Goal: Information Seeking & Learning: Learn about a topic

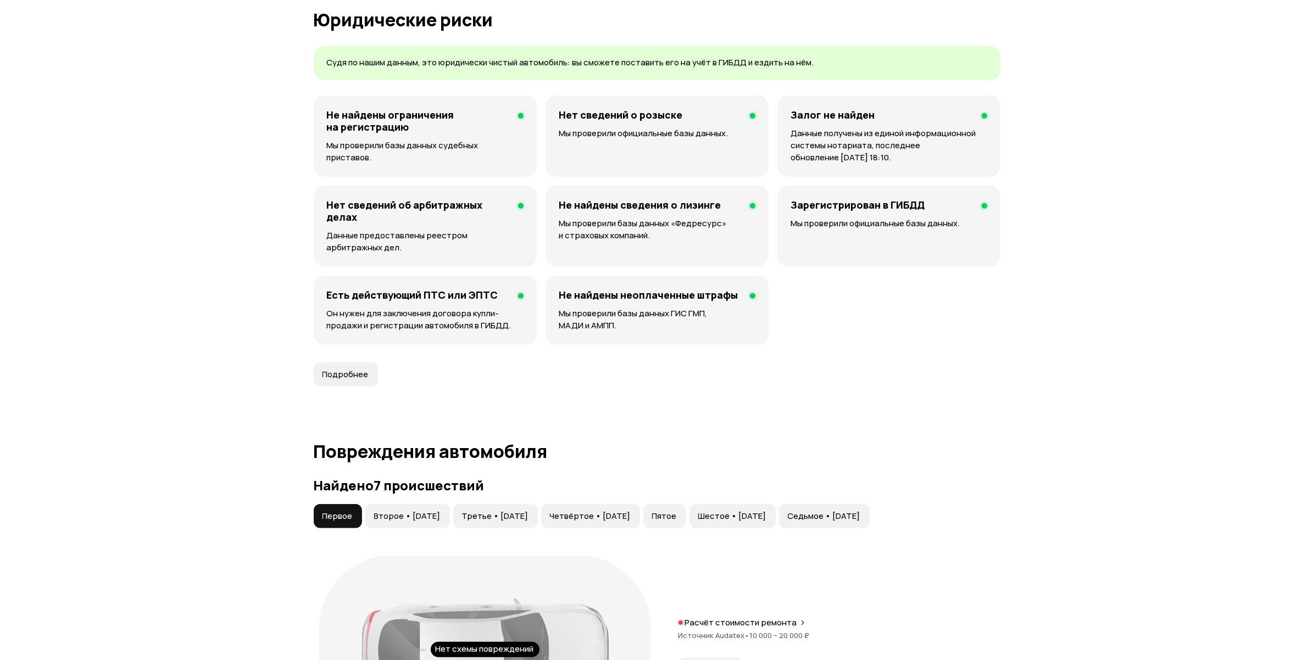
scroll to position [1099, 0]
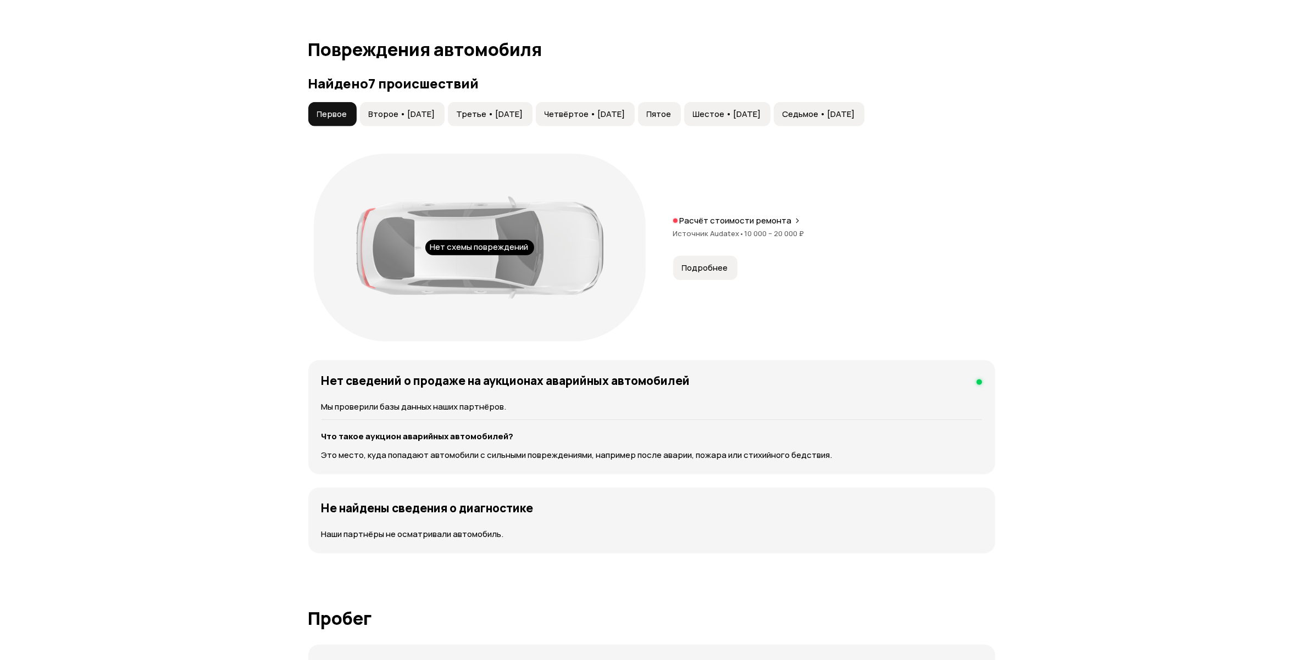
click at [697, 277] on button "Подробнее" at bounding box center [705, 268] width 64 height 24
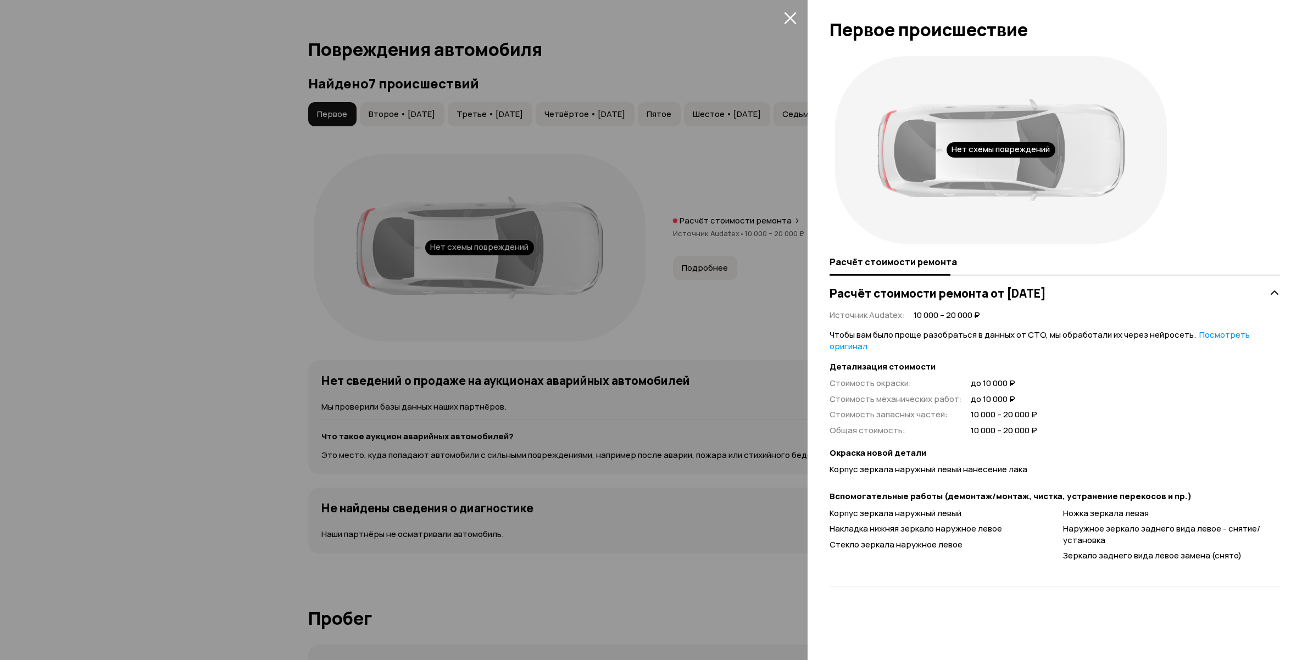
click at [153, 300] on div at bounding box center [656, 330] width 1313 height 660
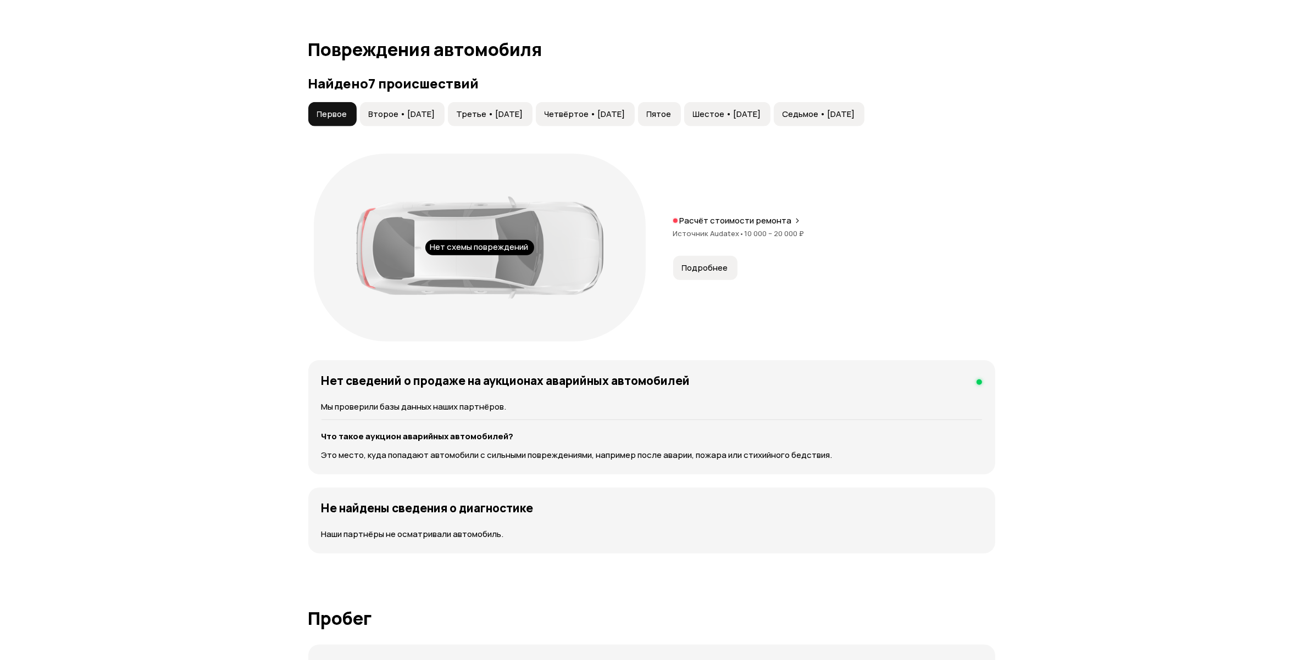
click at [421, 116] on span "Второе • [DATE]" at bounding box center [402, 114] width 66 height 11
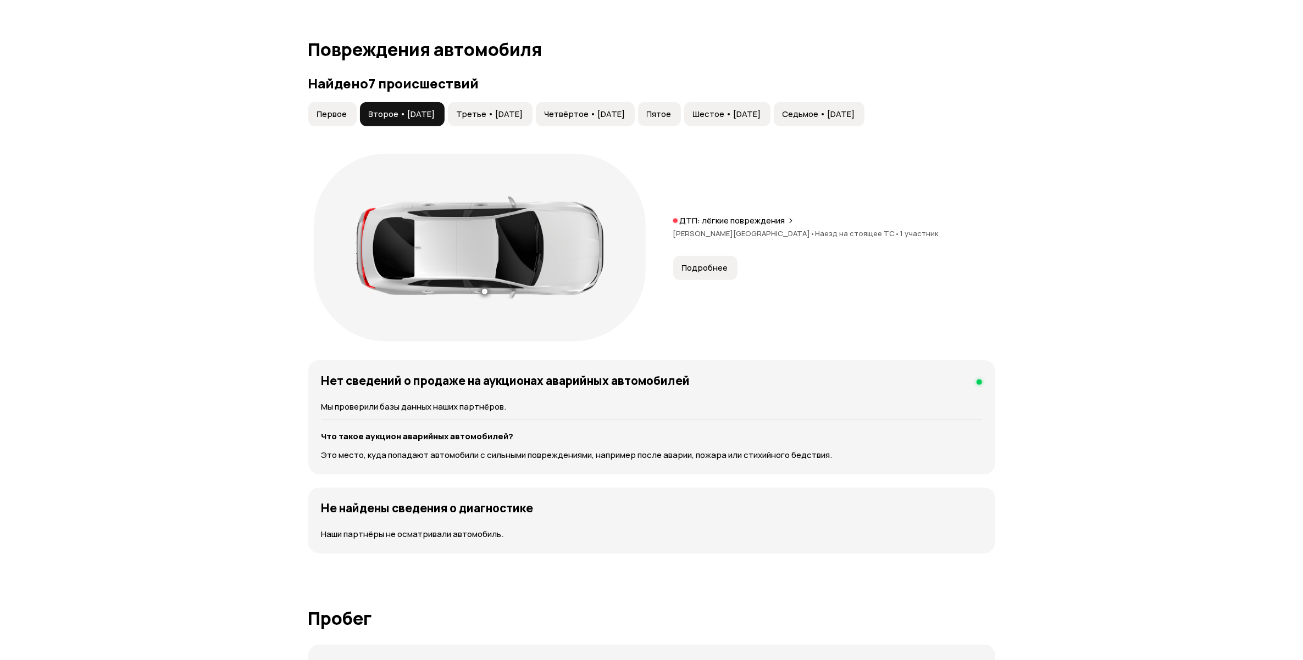
click at [717, 264] on span "Подробнее" at bounding box center [705, 268] width 46 height 11
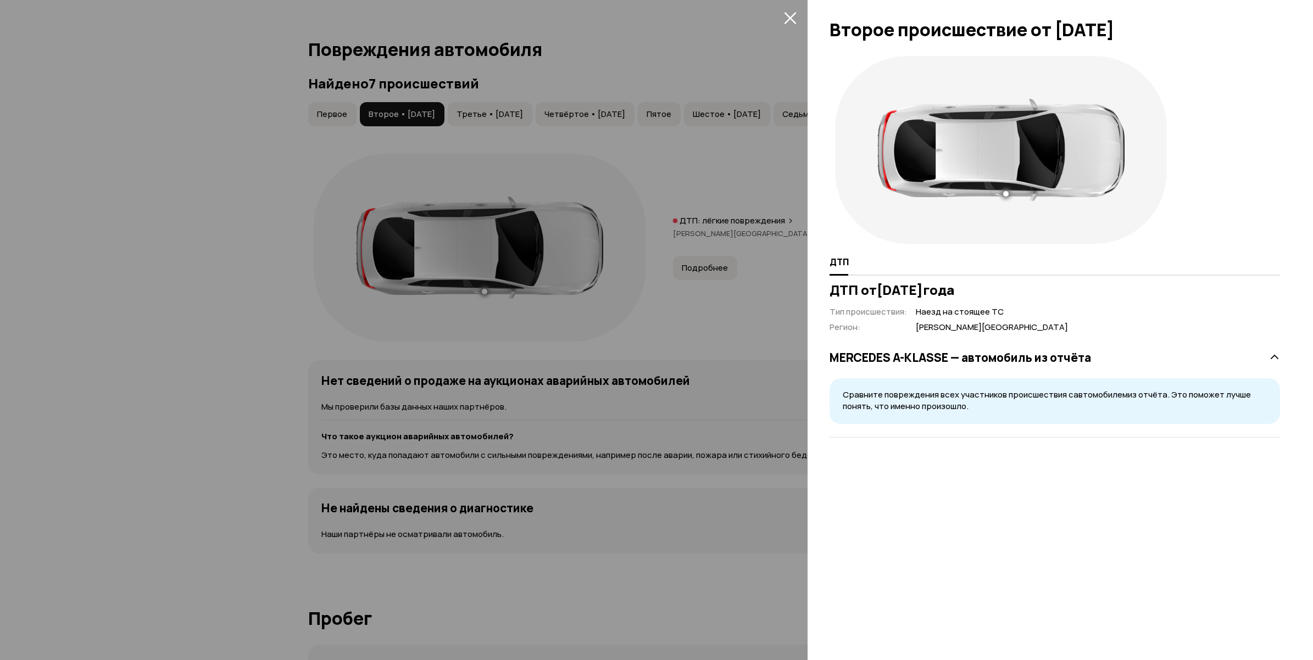
click at [355, 256] on div at bounding box center [656, 330] width 1313 height 660
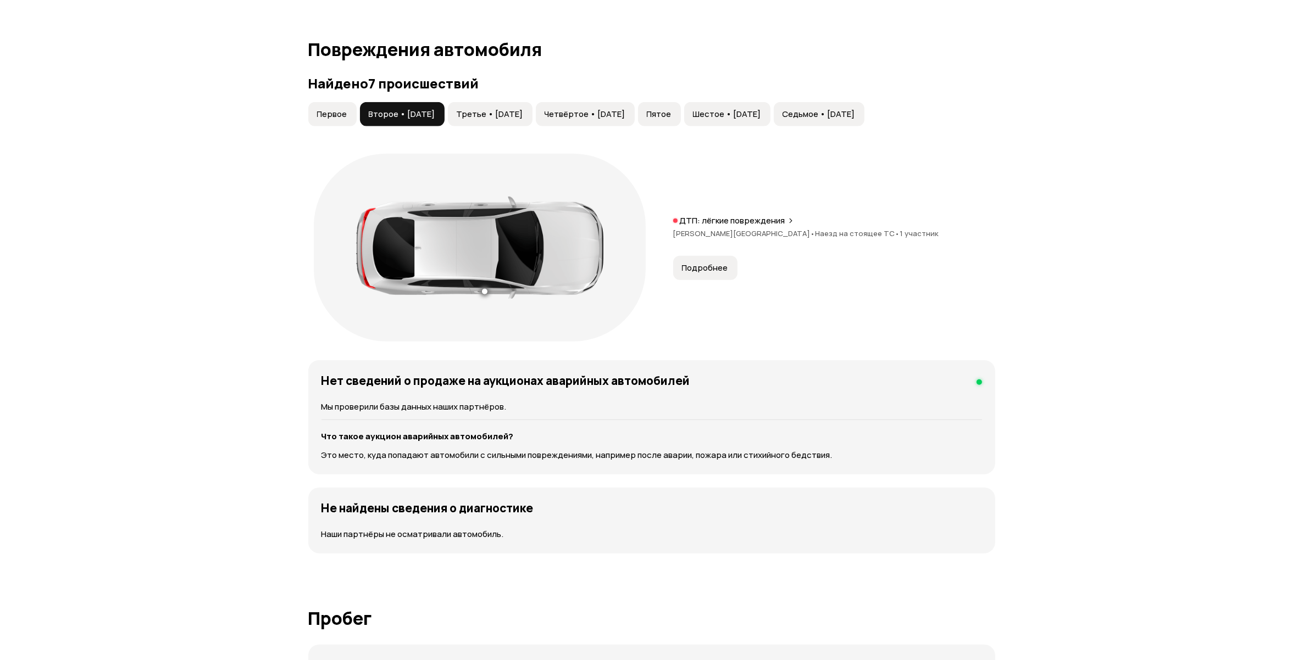
click at [511, 114] on span "Третье • [DATE]" at bounding box center [490, 114] width 66 height 11
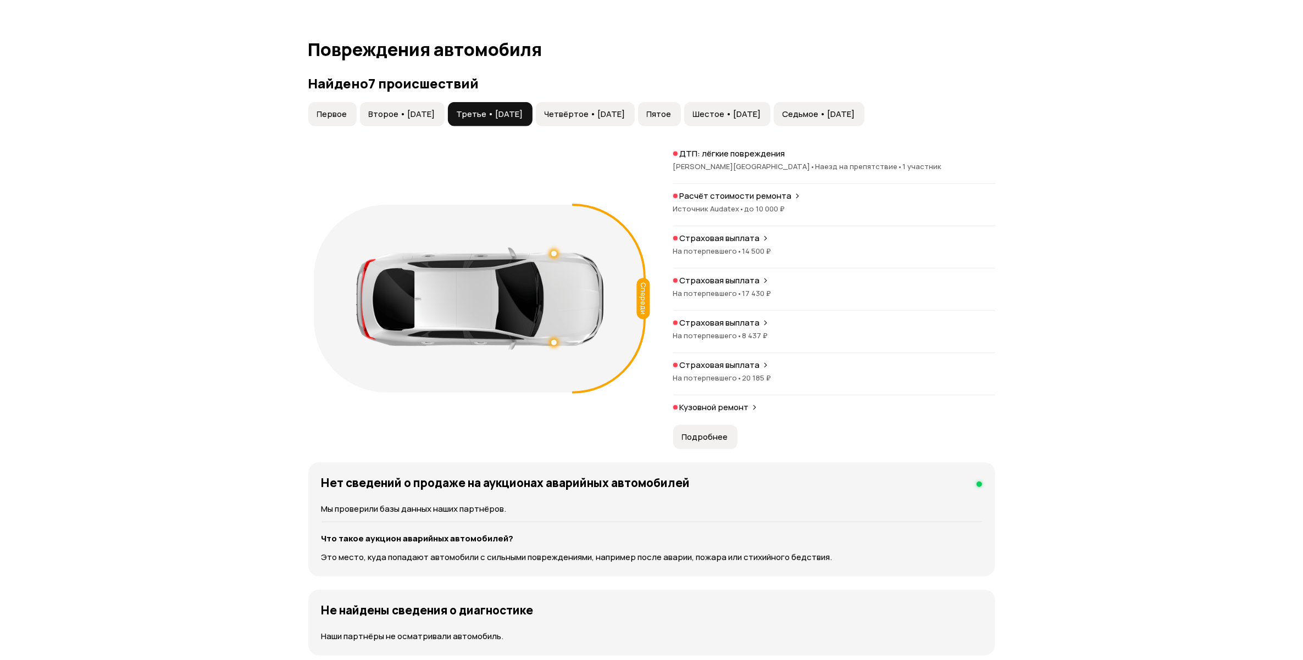
click at [769, 204] on span "до 10 000 ₽" at bounding box center [764, 209] width 41 height 10
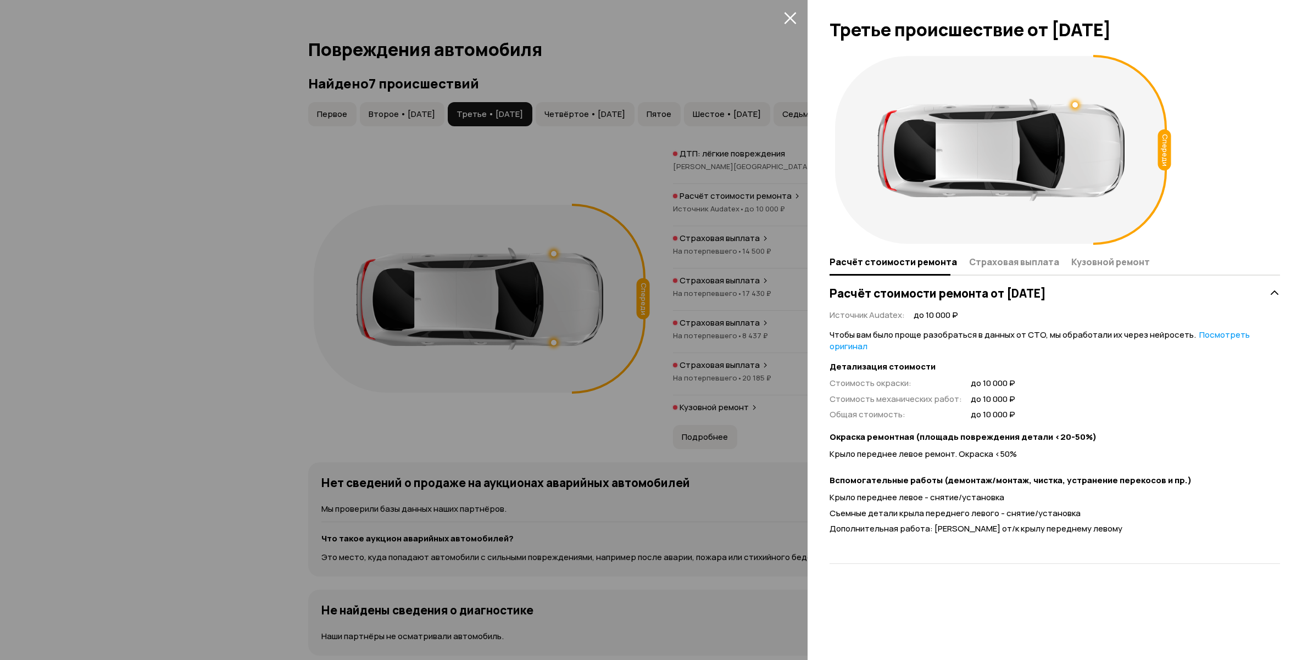
click at [134, 440] on div at bounding box center [656, 330] width 1313 height 660
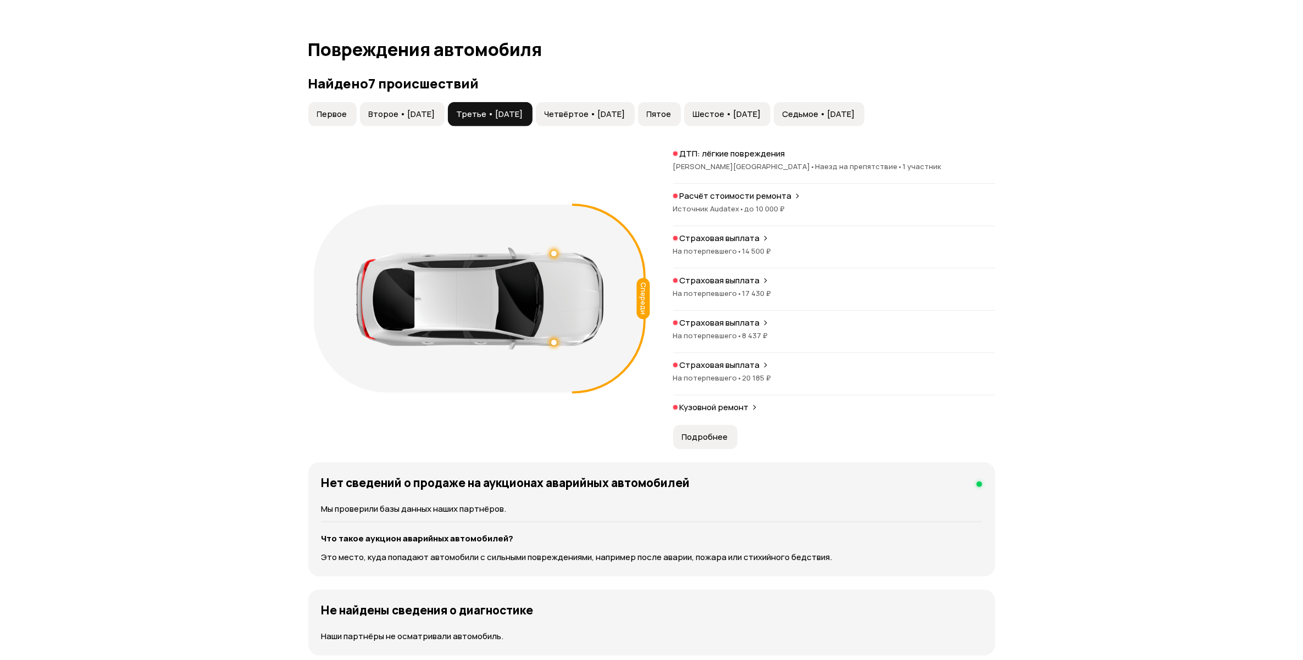
click at [635, 106] on button "Четвёртое • [DATE]" at bounding box center [585, 114] width 99 height 24
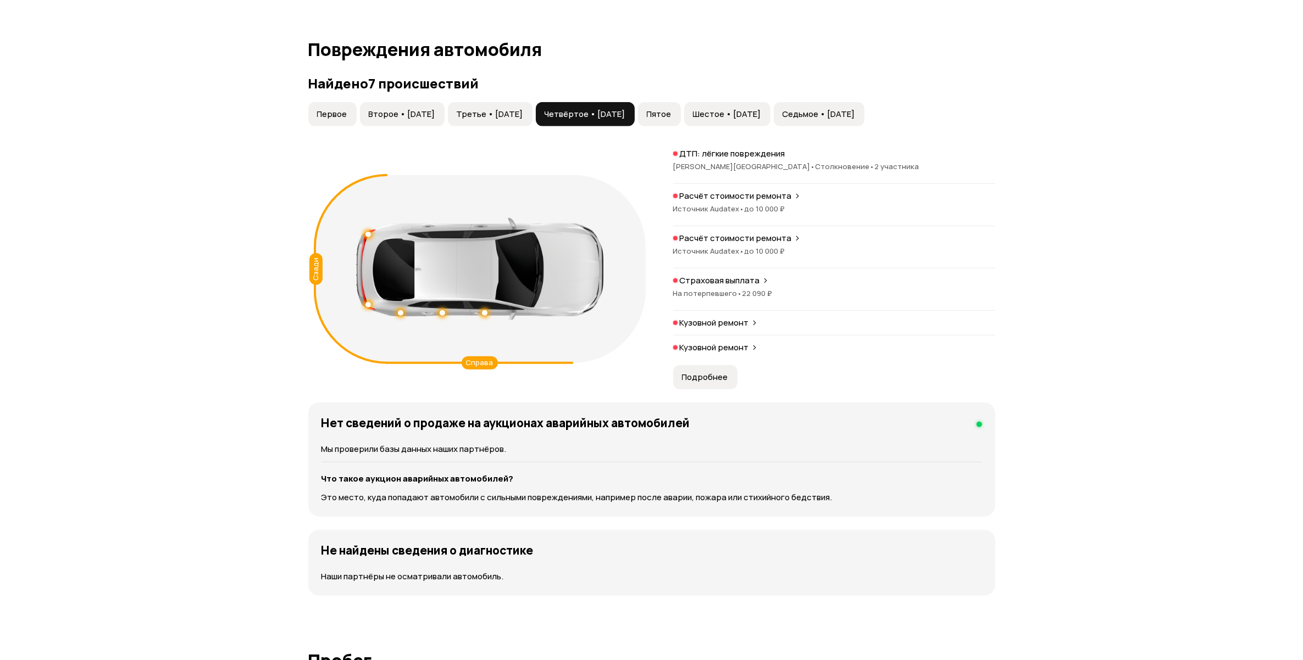
click at [709, 152] on p "ДТП: лёгкие повреждения" at bounding box center [732, 153] width 105 height 11
click at [763, 213] on span "до 10 000 ₽" at bounding box center [764, 209] width 41 height 10
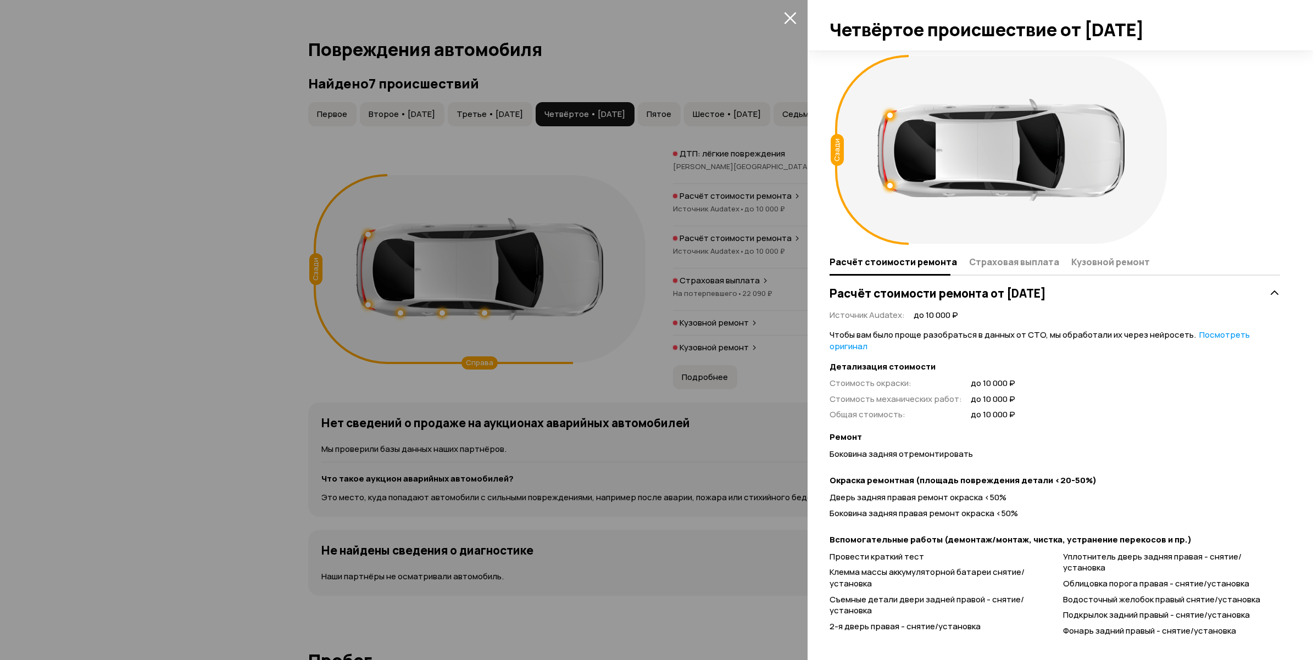
scroll to position [61, 0]
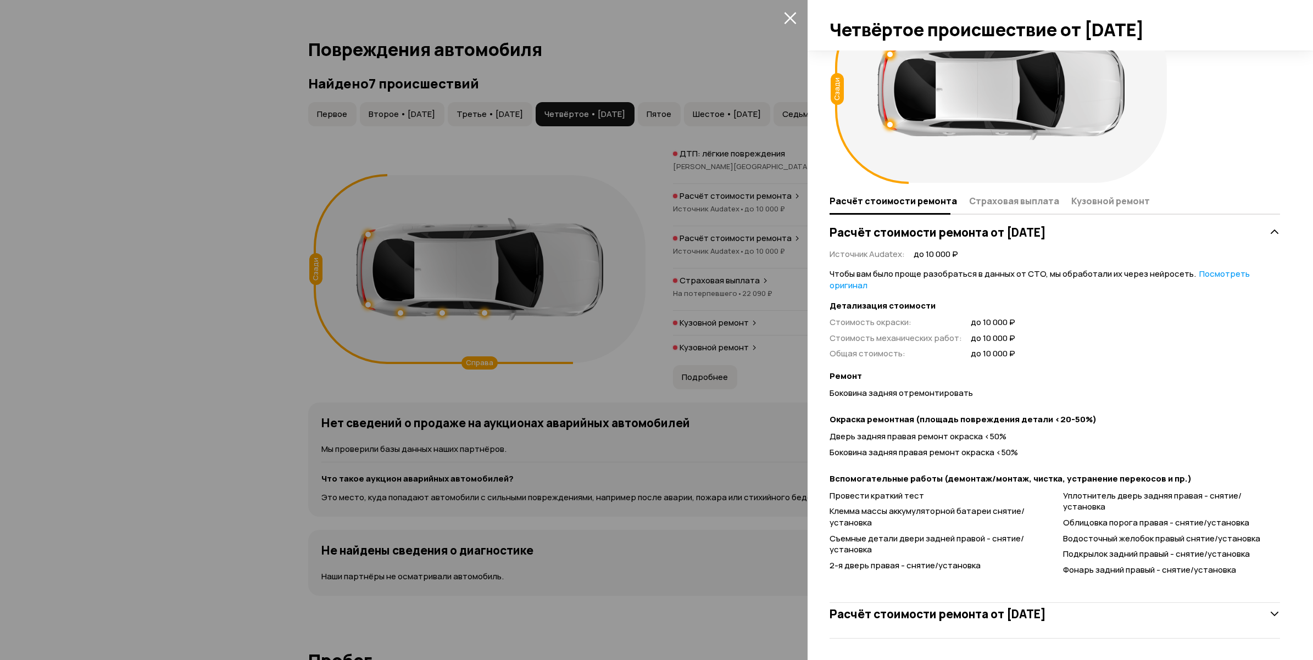
click at [194, 396] on div at bounding box center [656, 330] width 1313 height 660
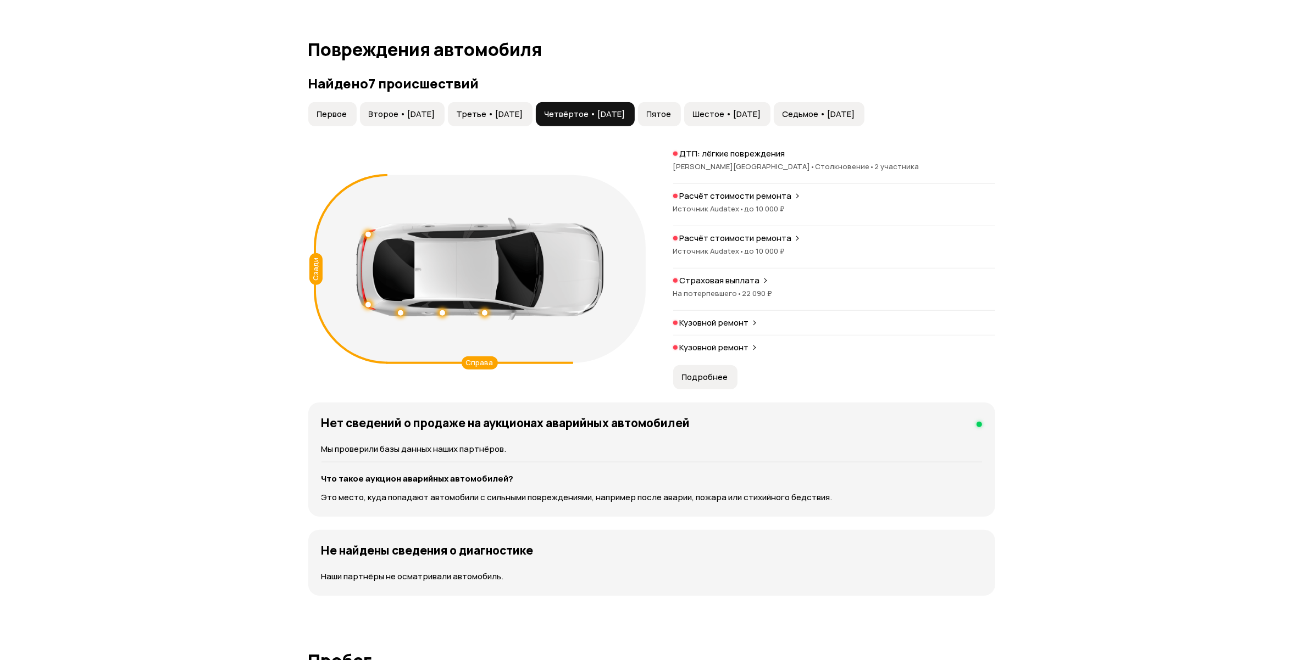
click at [671, 113] on span "Пятое" at bounding box center [659, 114] width 25 height 11
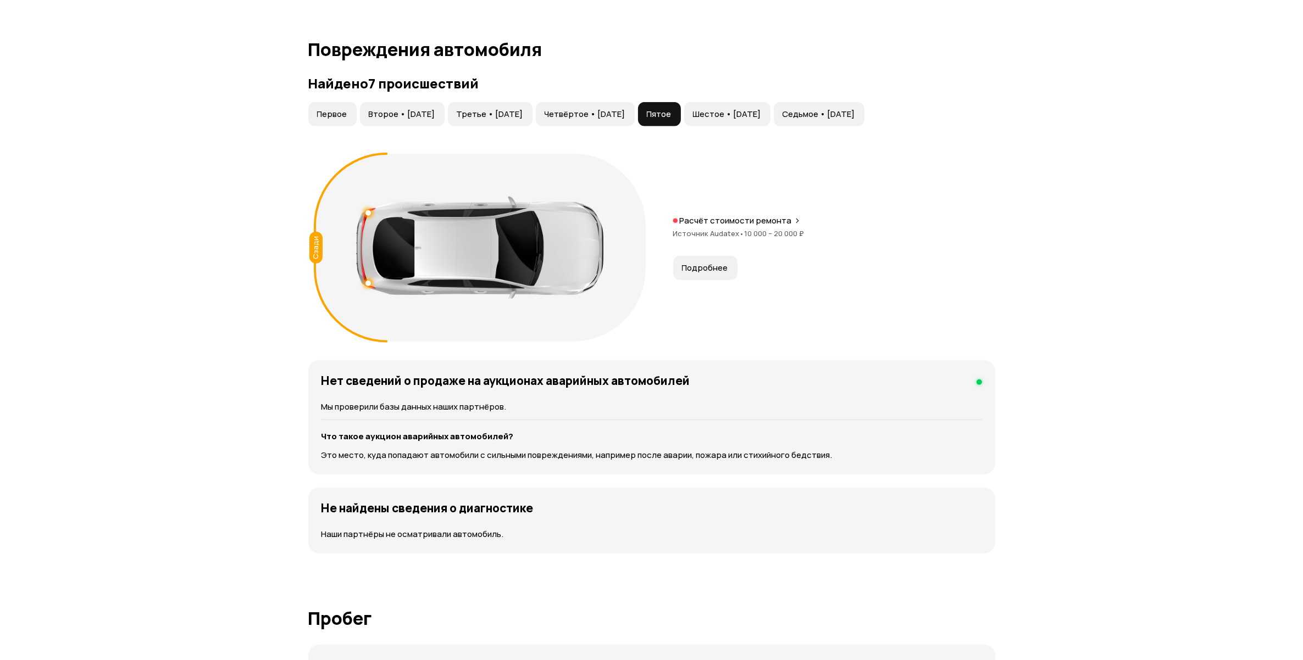
click at [700, 266] on span "Подробнее" at bounding box center [705, 268] width 46 height 11
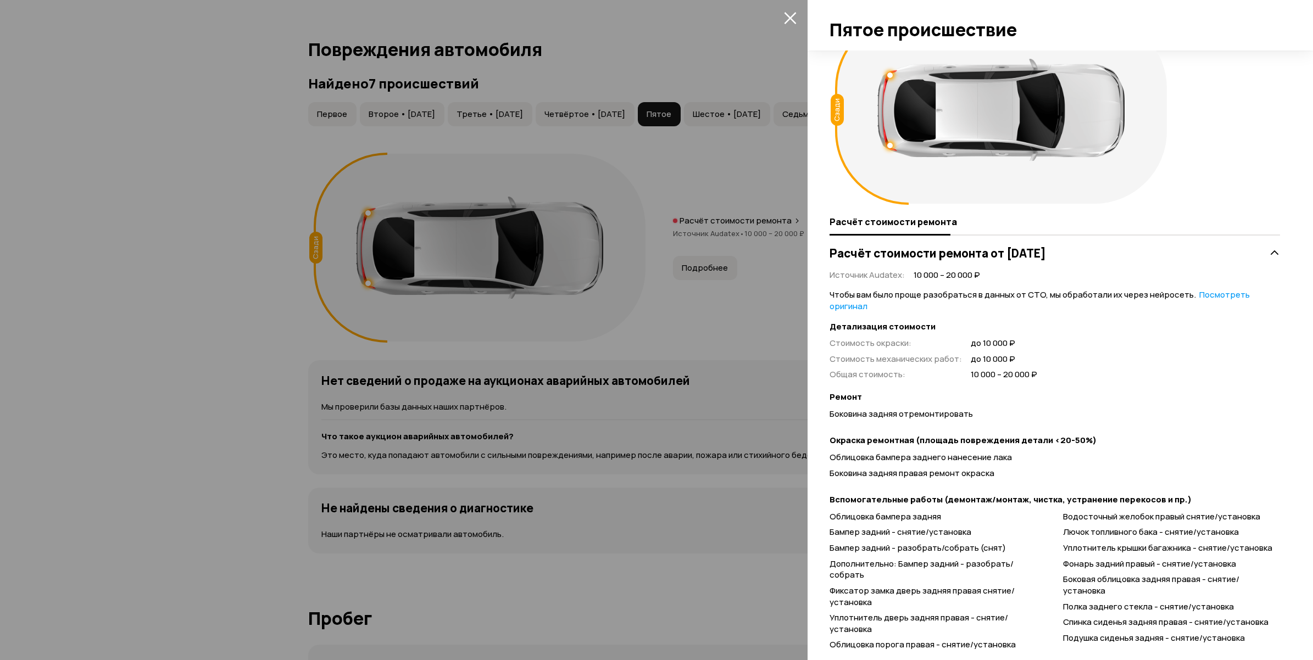
scroll to position [78, 0]
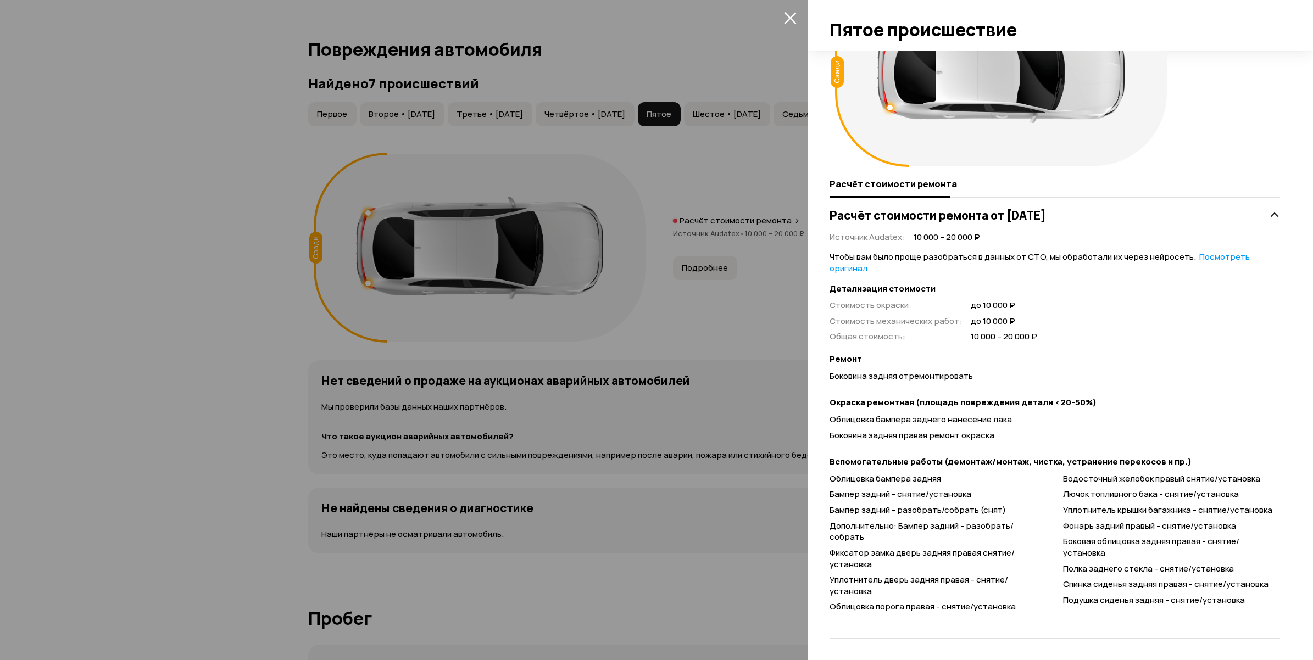
click at [131, 326] on div at bounding box center [656, 330] width 1313 height 660
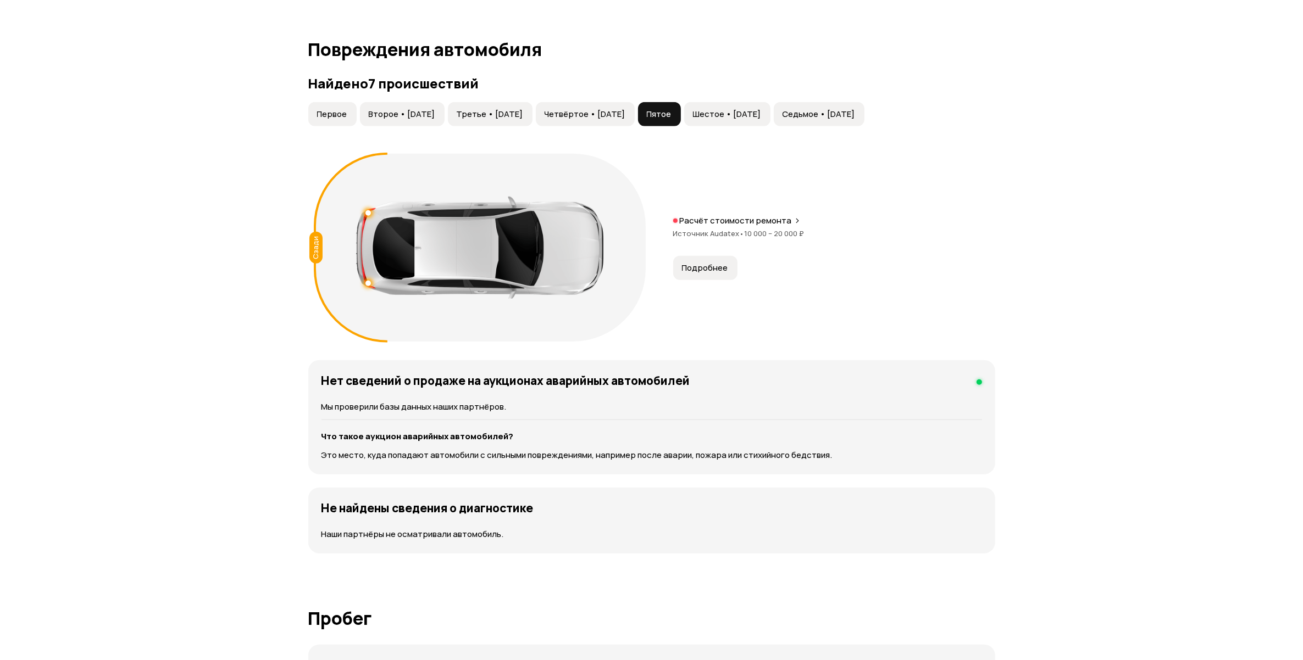
click at [761, 113] on span "Шестое • [DATE]" at bounding box center [727, 114] width 68 height 11
click at [765, 190] on span "1 участник •" at bounding box center [754, 191] width 44 height 10
click at [740, 233] on span "•" at bounding box center [742, 234] width 5 height 10
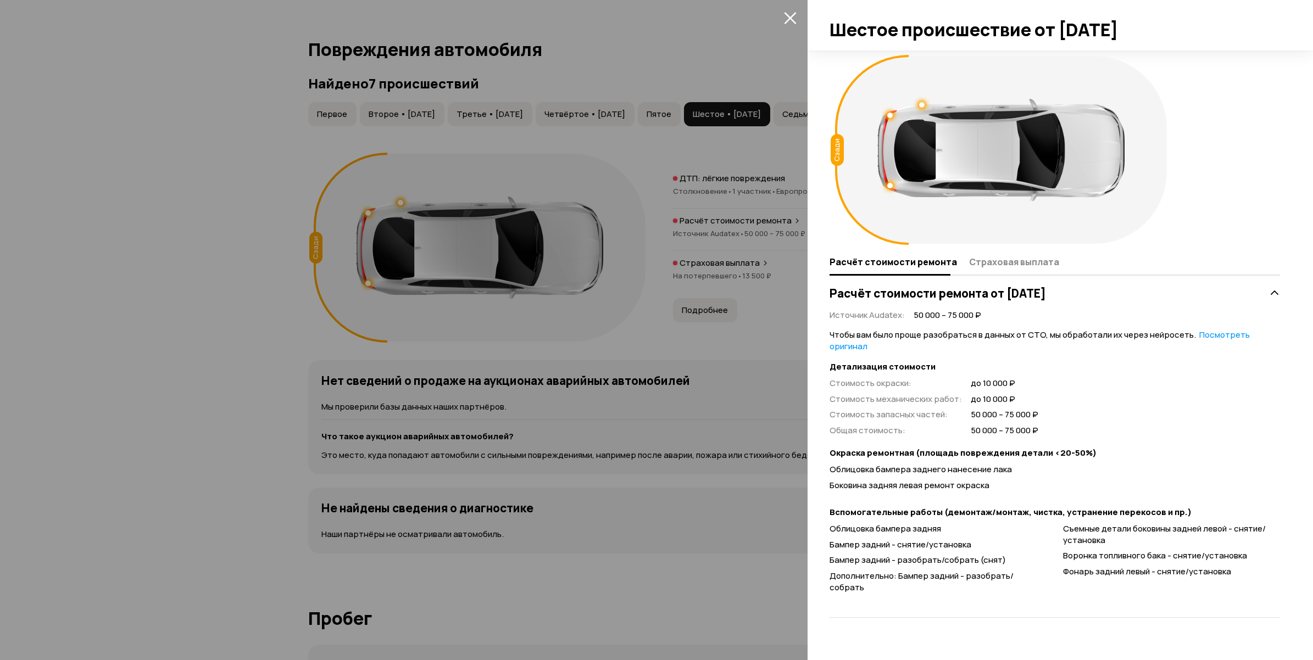
click at [160, 321] on div at bounding box center [656, 330] width 1313 height 660
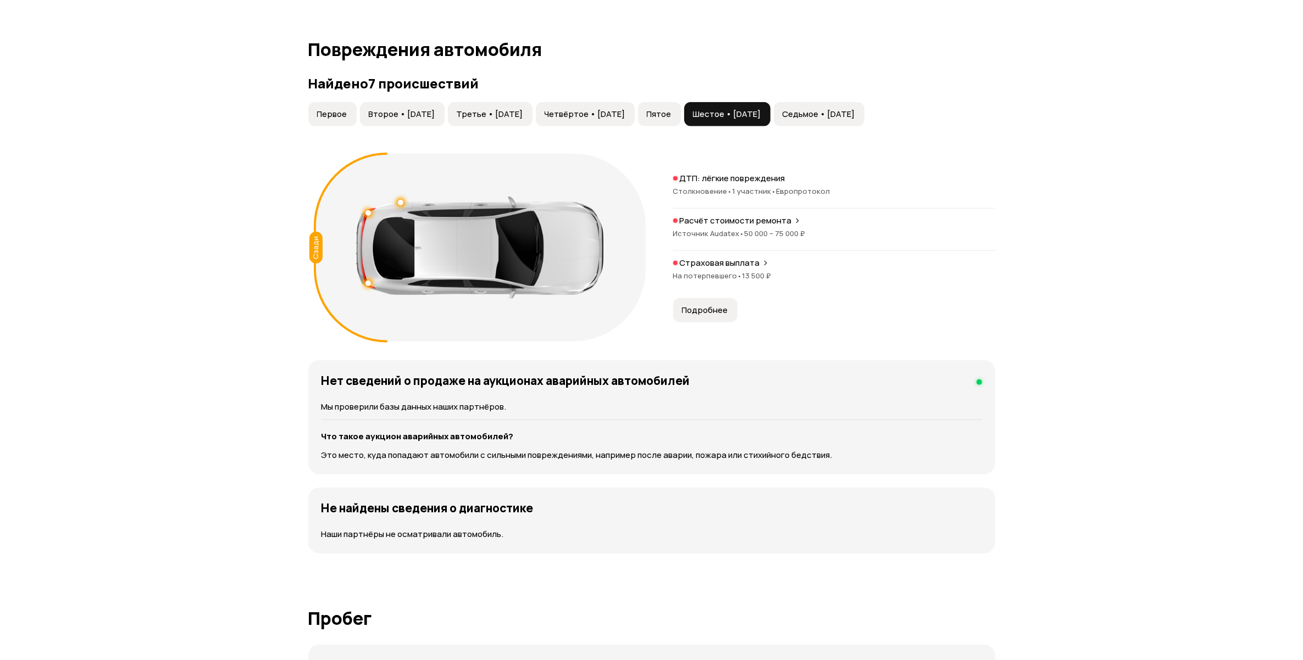
click at [855, 114] on span "Седьмое • [DATE]" at bounding box center [818, 114] width 73 height 11
click at [744, 233] on span "75 000 – 100 000 ₽" at bounding box center [776, 234] width 64 height 10
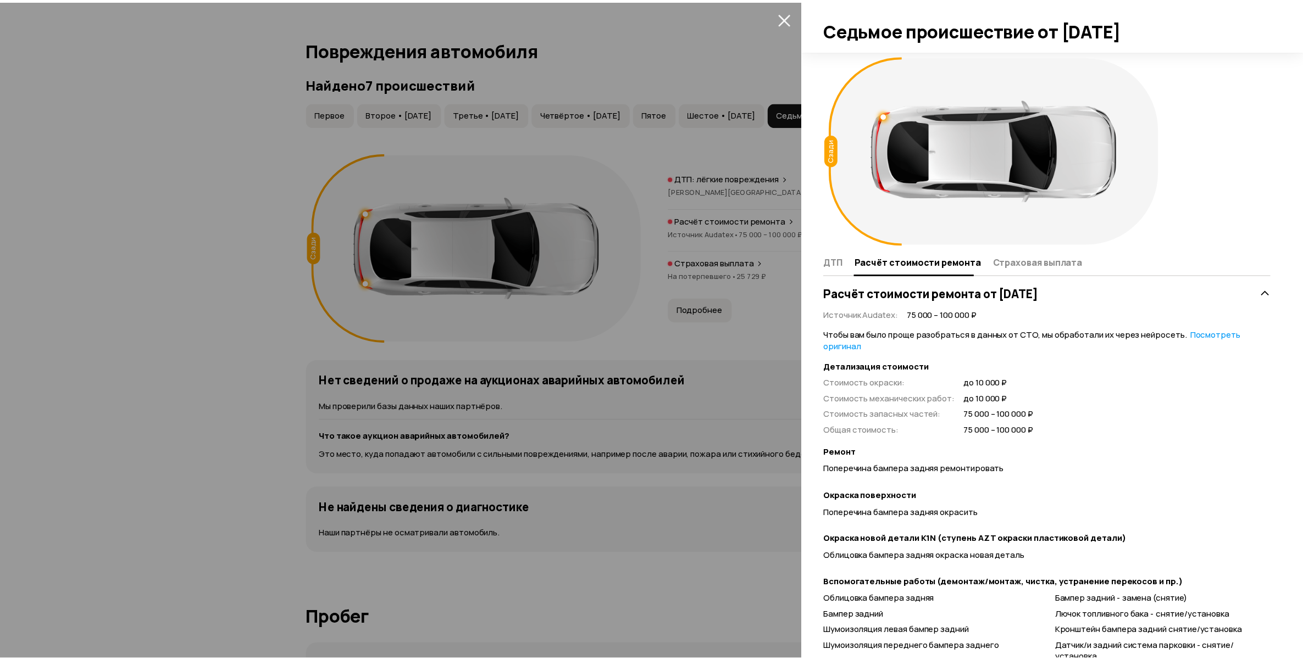
scroll to position [66, 0]
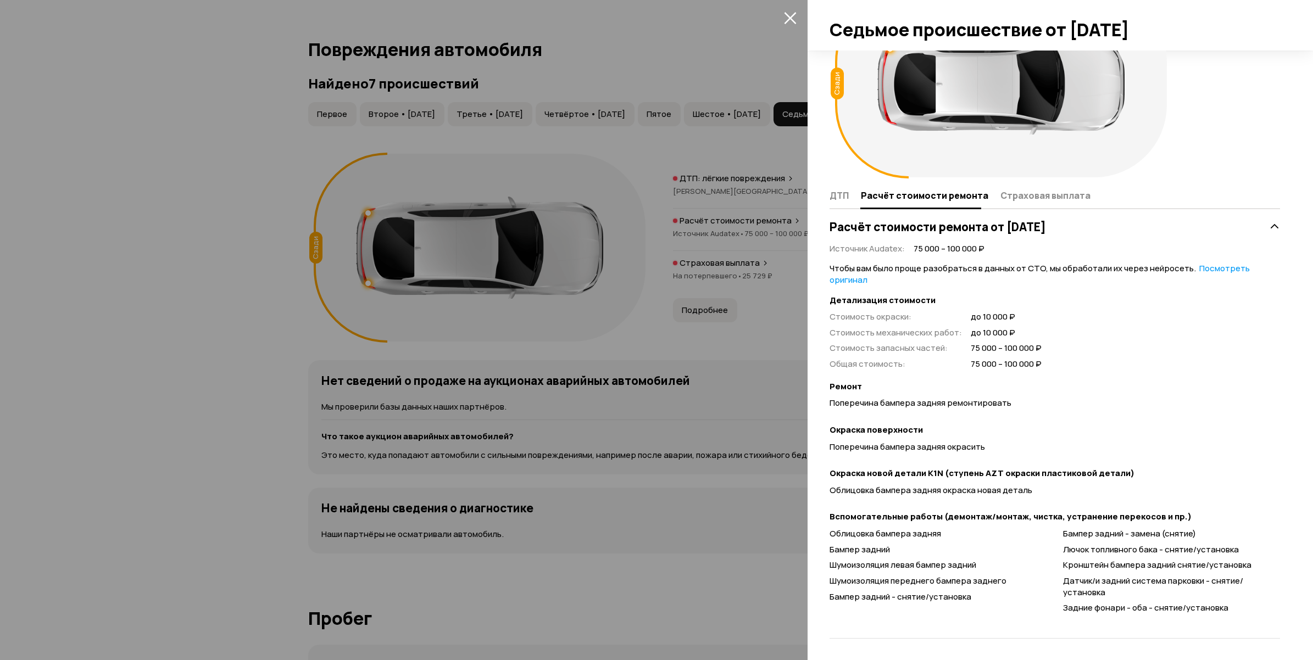
click at [234, 449] on div at bounding box center [656, 330] width 1313 height 660
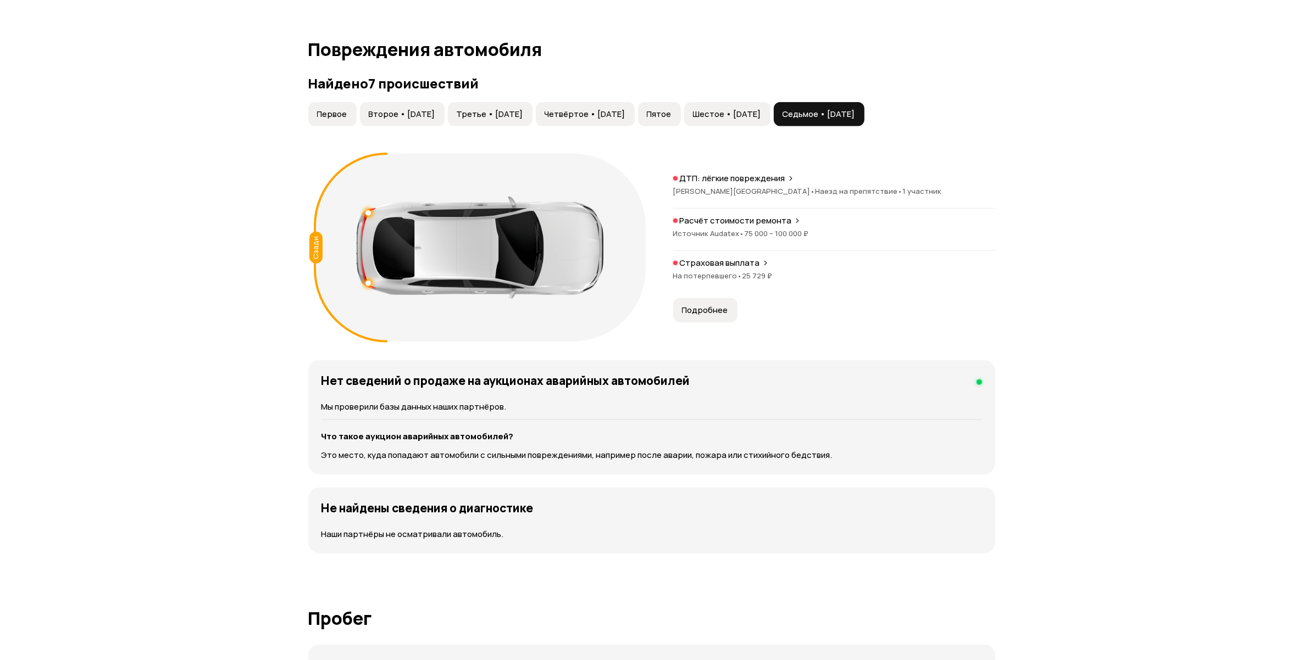
scroll to position [0, 0]
click at [761, 116] on span "Шестое • [DATE]" at bounding box center [727, 114] width 68 height 11
click at [681, 113] on button "Пятое" at bounding box center [659, 114] width 43 height 24
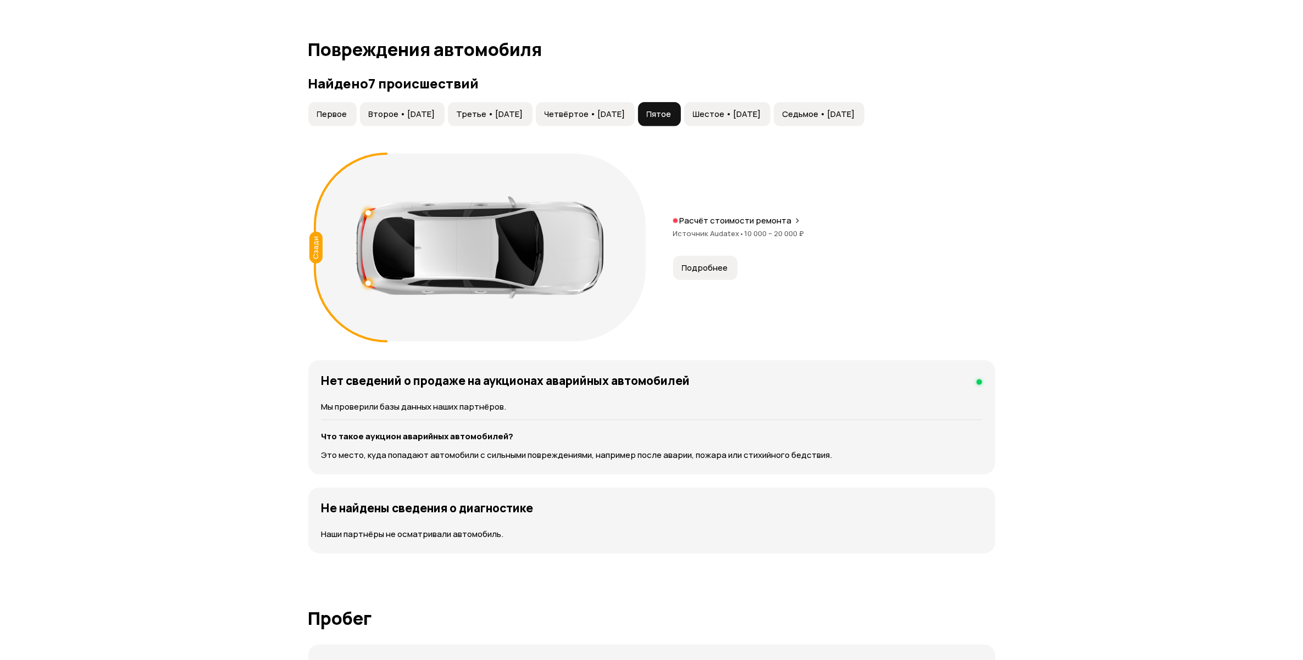
click at [620, 108] on button "Четвёртое • [DATE]" at bounding box center [585, 114] width 99 height 24
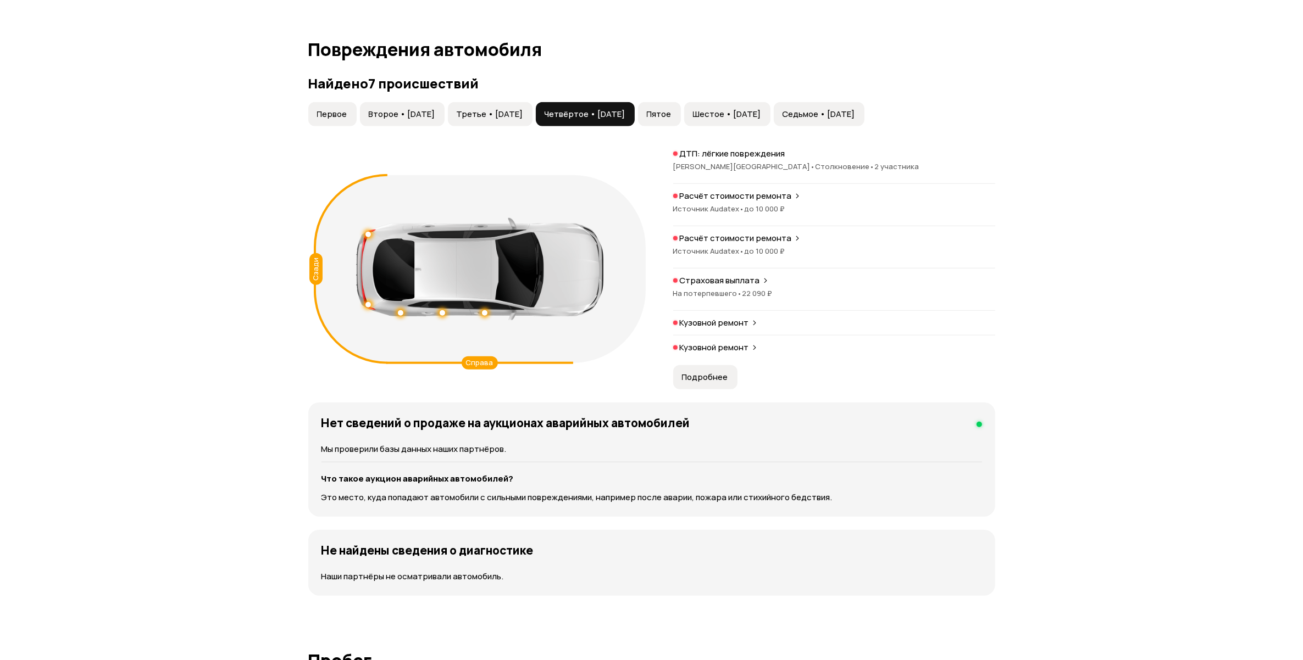
click at [532, 121] on button "Третье • [DATE]" at bounding box center [490, 114] width 85 height 24
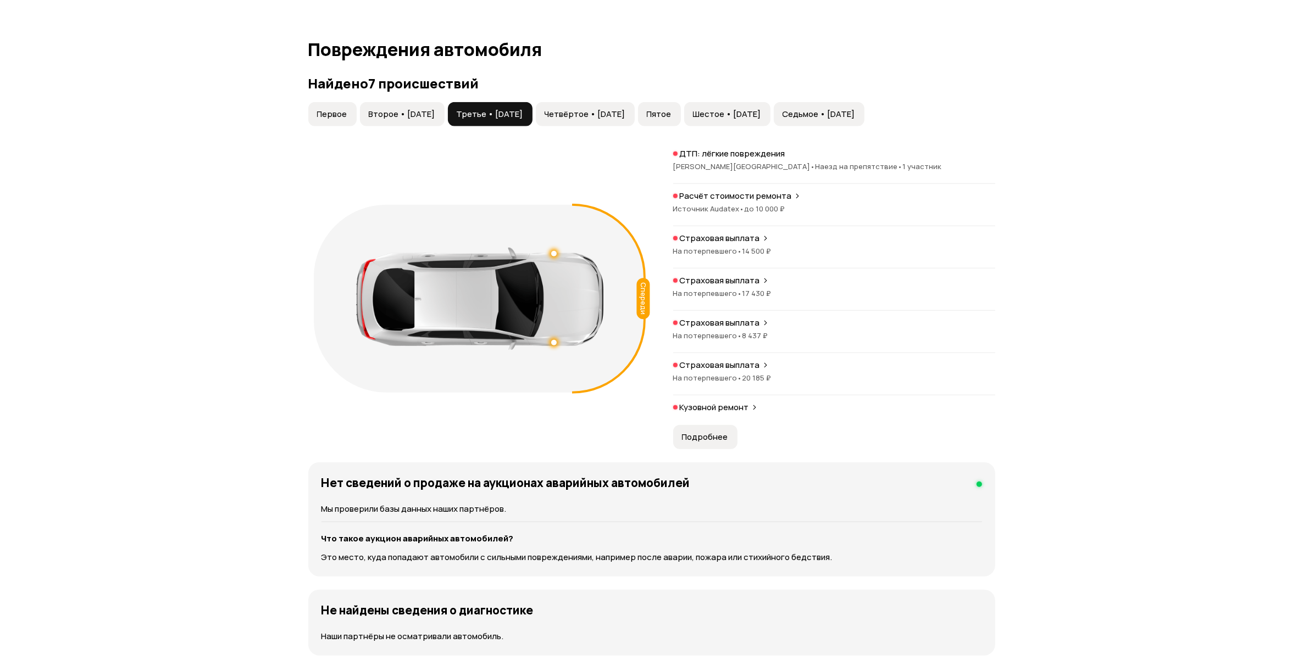
click at [432, 116] on span "Второе • [DATE]" at bounding box center [402, 114] width 66 height 11
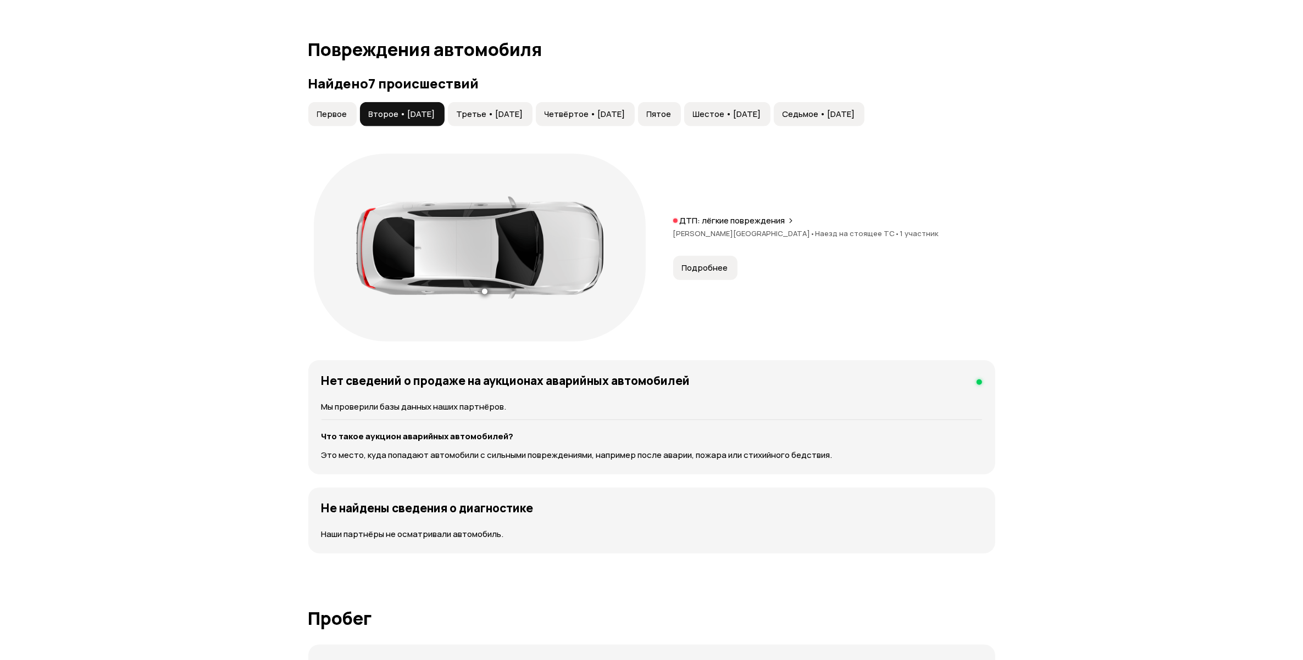
click at [331, 110] on span "Первое" at bounding box center [332, 114] width 30 height 11
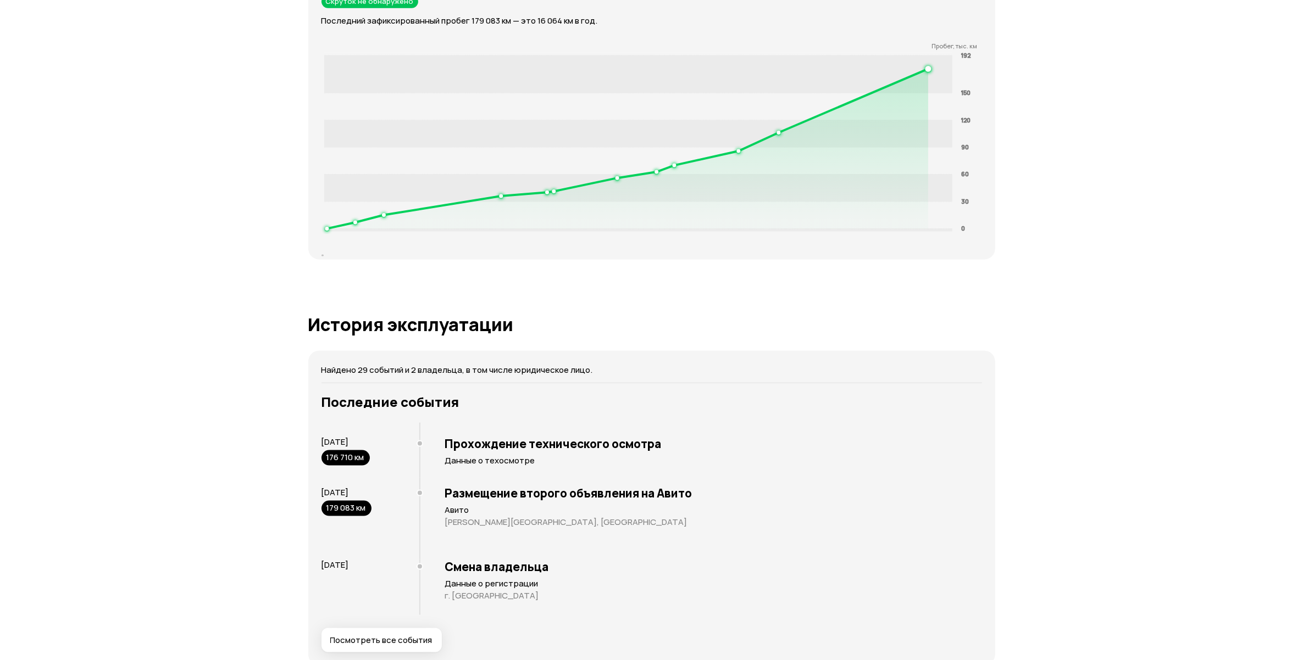
scroll to position [1580, 0]
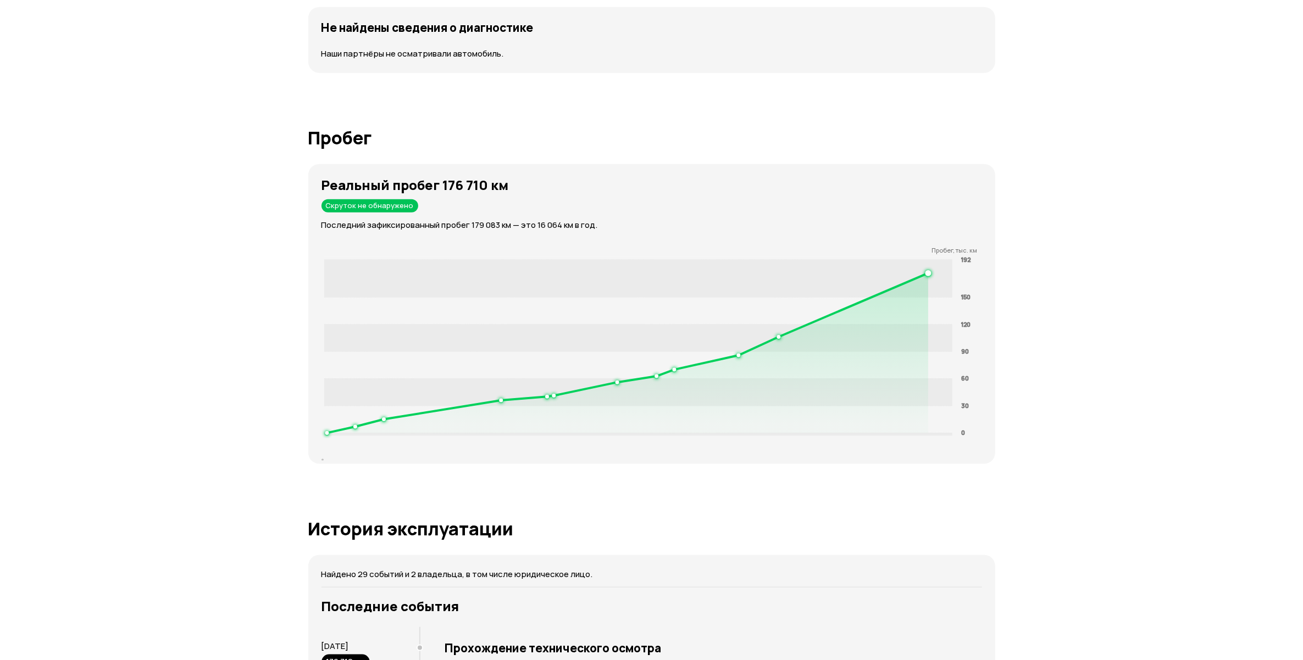
drag, startPoint x: 1054, startPoint y: 223, endPoint x: 1044, endPoint y: 237, distance: 16.6
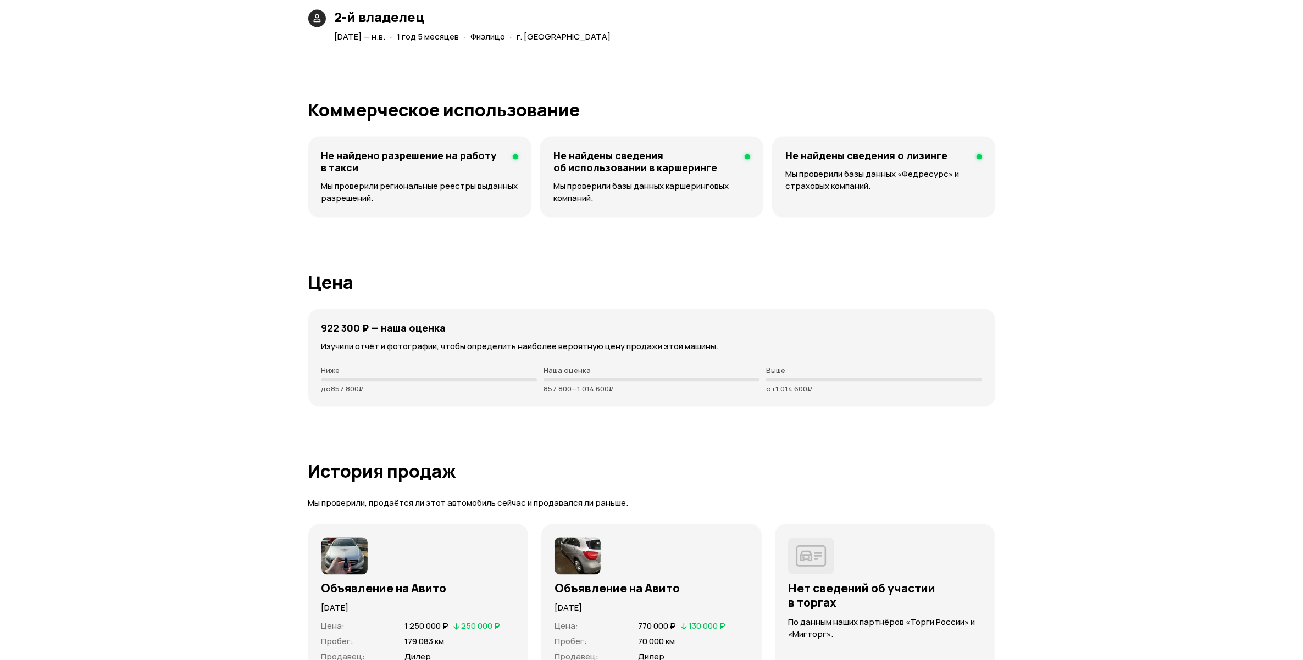
scroll to position [2884, 0]
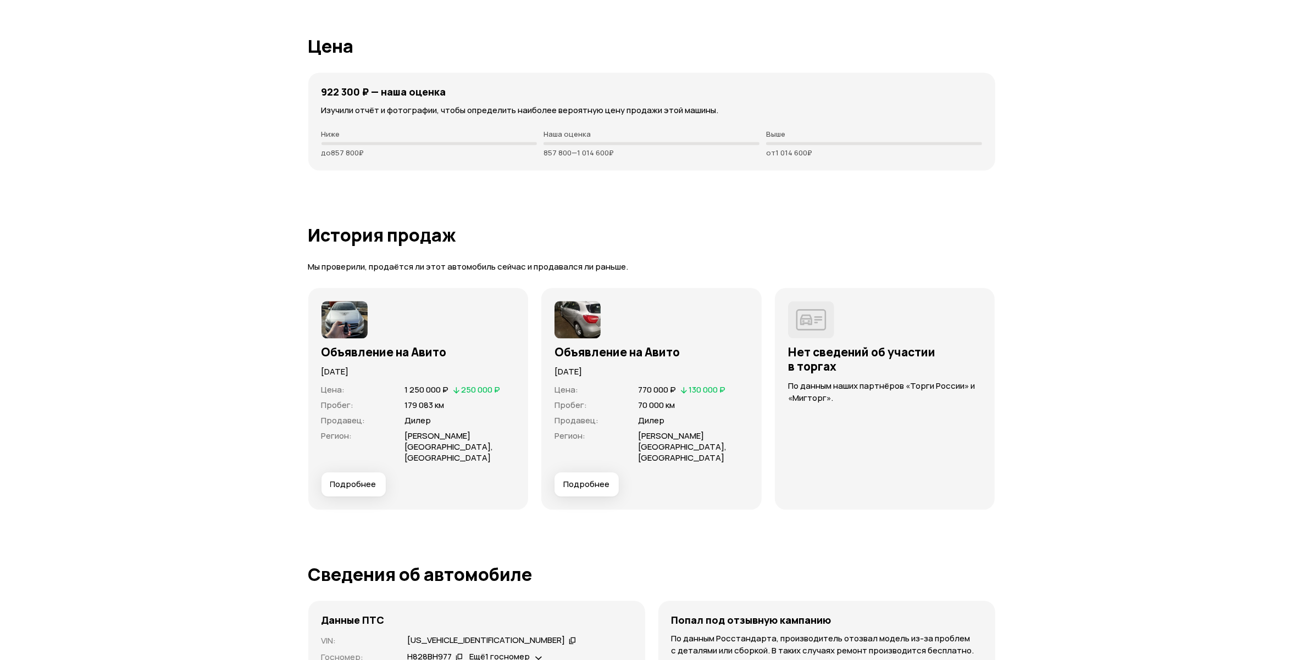
click at [334, 485] on div "Объявление на Авито [DATE] Цена : 1 250 000 ₽   250 000 ₽ Пробег : 179 083 км П…" at bounding box center [418, 399] width 220 height 222
click at [340, 481] on button "Подробнее" at bounding box center [353, 484] width 64 height 24
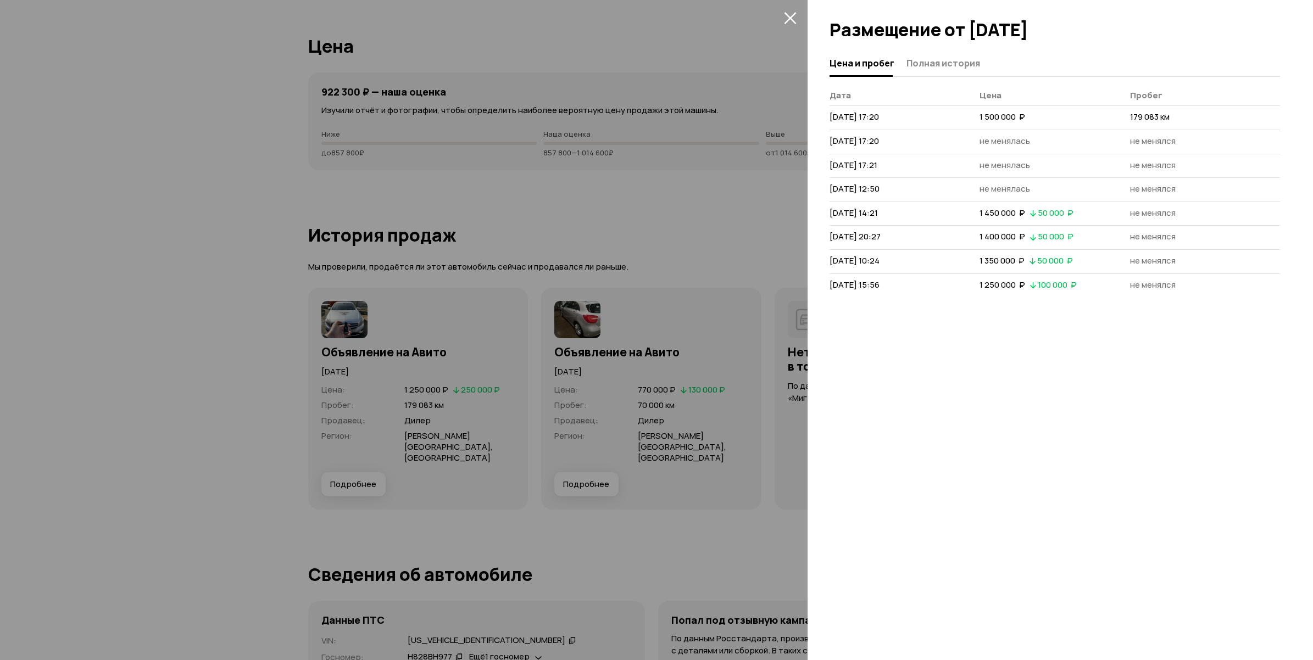
click at [232, 407] on div at bounding box center [656, 330] width 1313 height 660
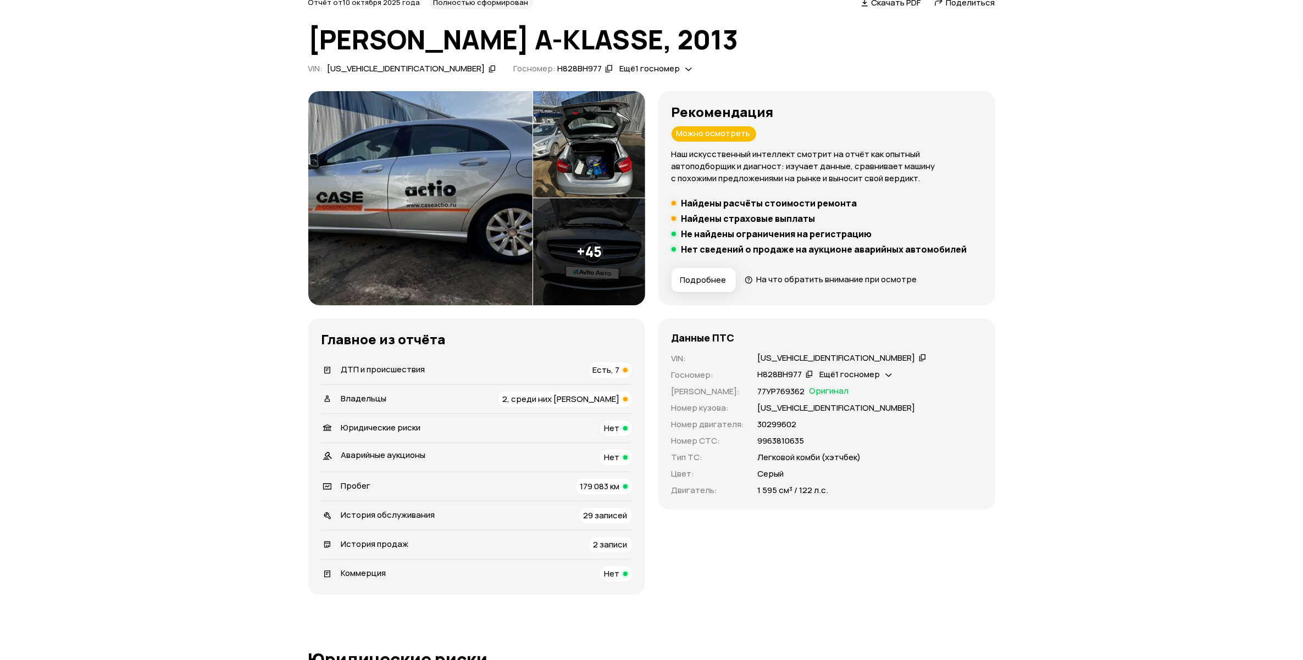
scroll to position [0, 0]
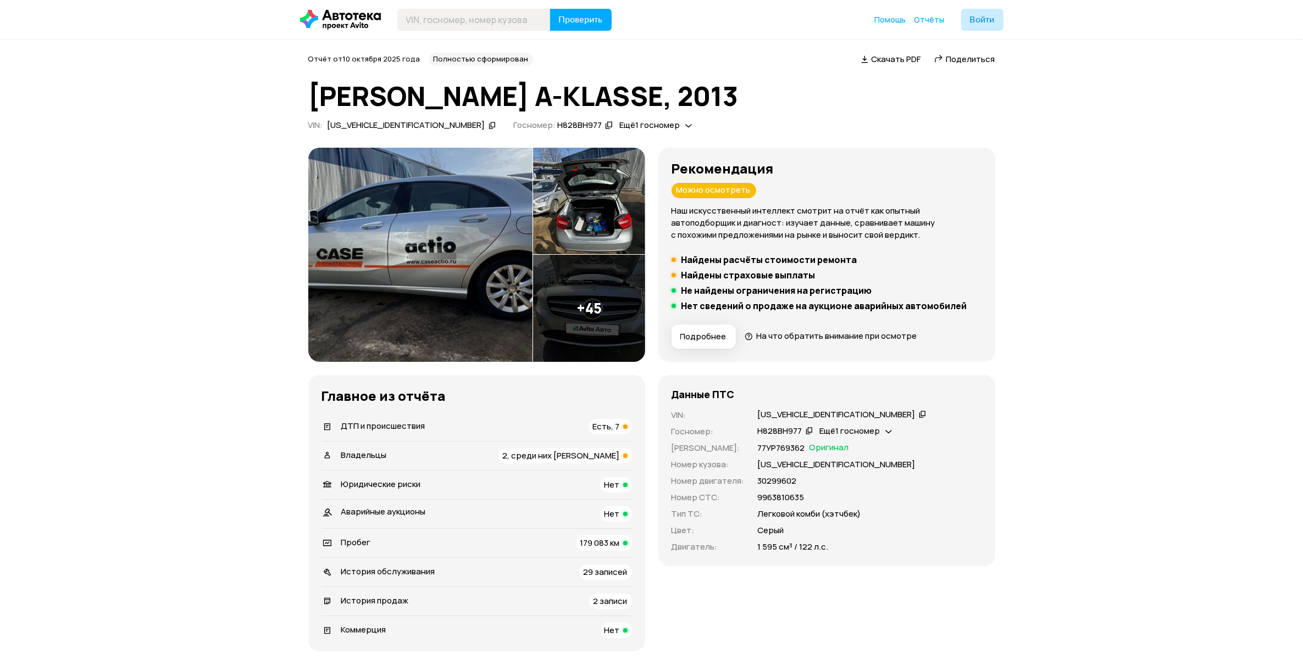
click at [441, 229] on img at bounding box center [420, 255] width 224 height 214
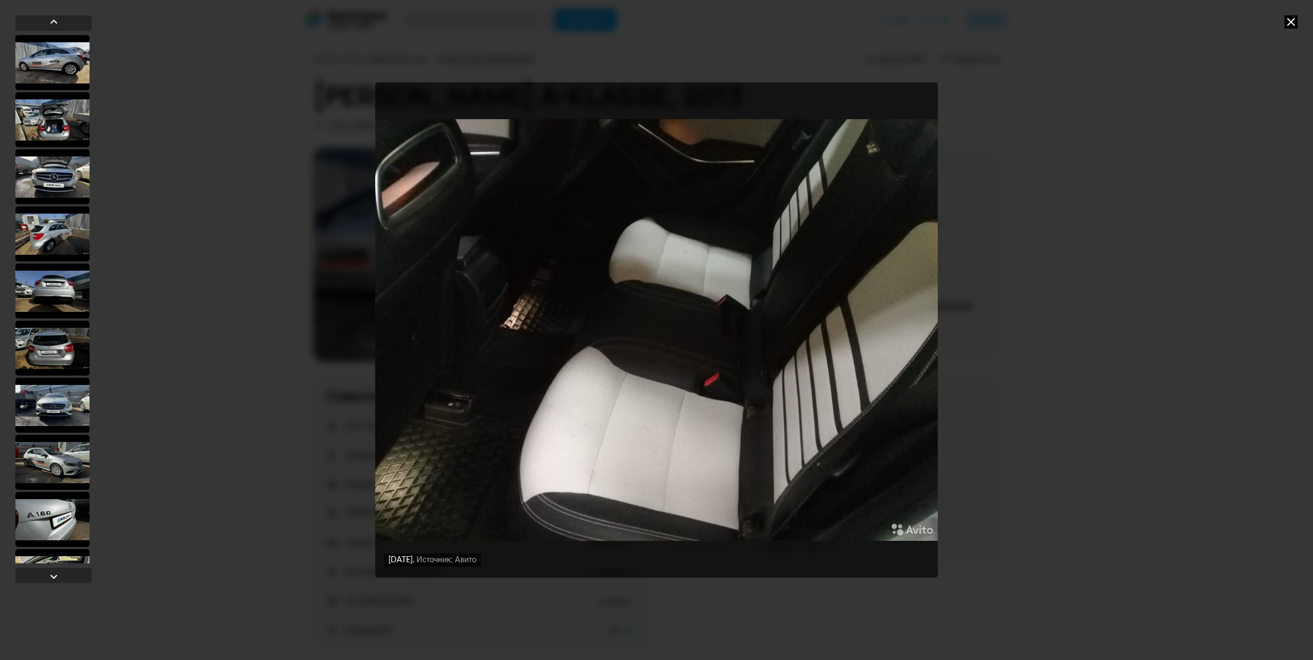
click at [1292, 23] on icon at bounding box center [1291, 21] width 13 height 13
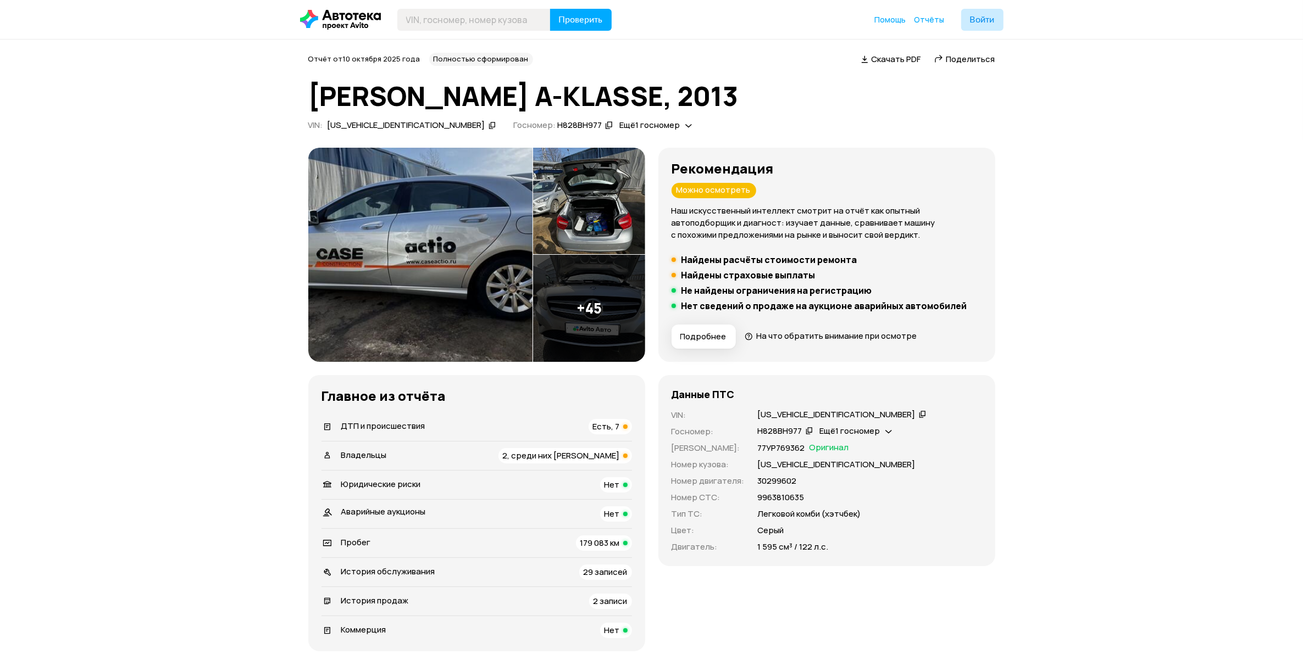
drag, startPoint x: 192, startPoint y: 390, endPoint x: 129, endPoint y: 371, distance: 65.9
click at [402, 282] on img at bounding box center [420, 255] width 224 height 214
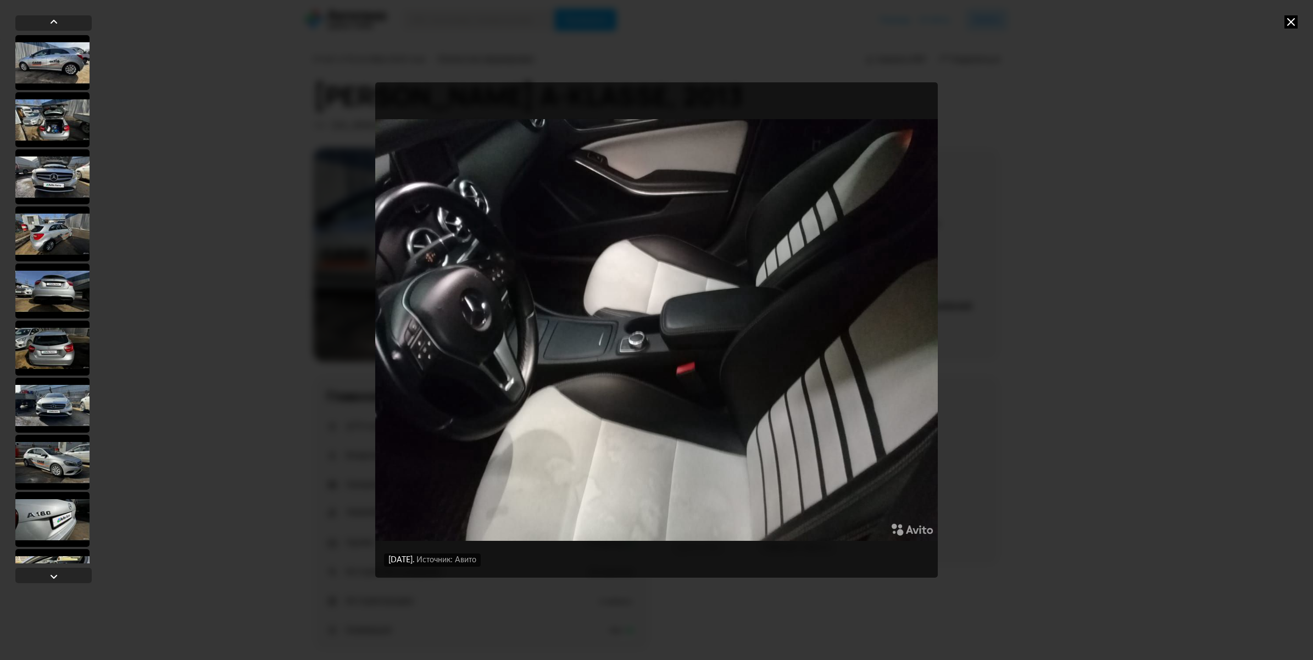
click at [1286, 20] on icon at bounding box center [1291, 21] width 13 height 13
